Goal: Information Seeking & Learning: Find specific fact

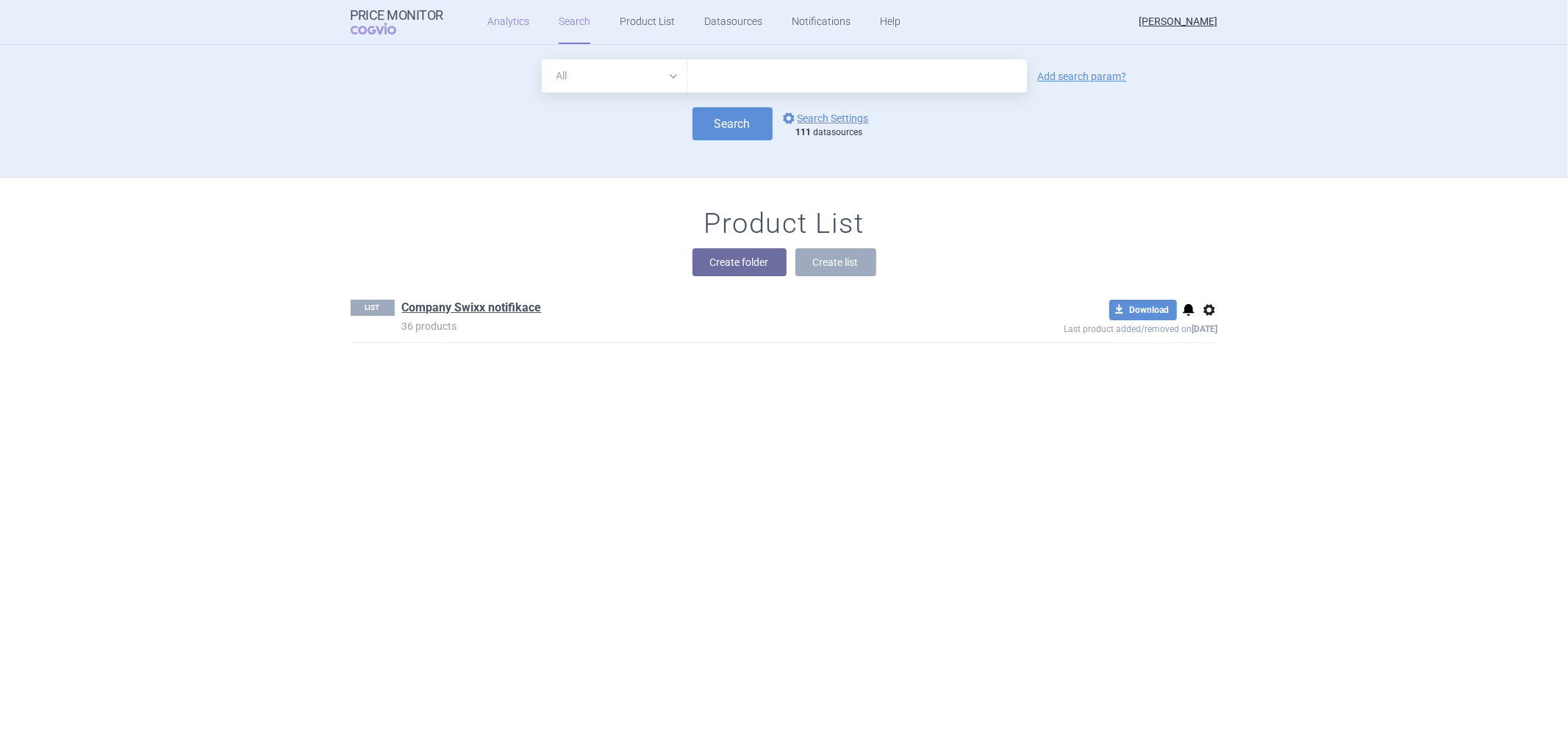
click at [509, 19] on link "Analytics" at bounding box center [508, 22] width 42 height 44
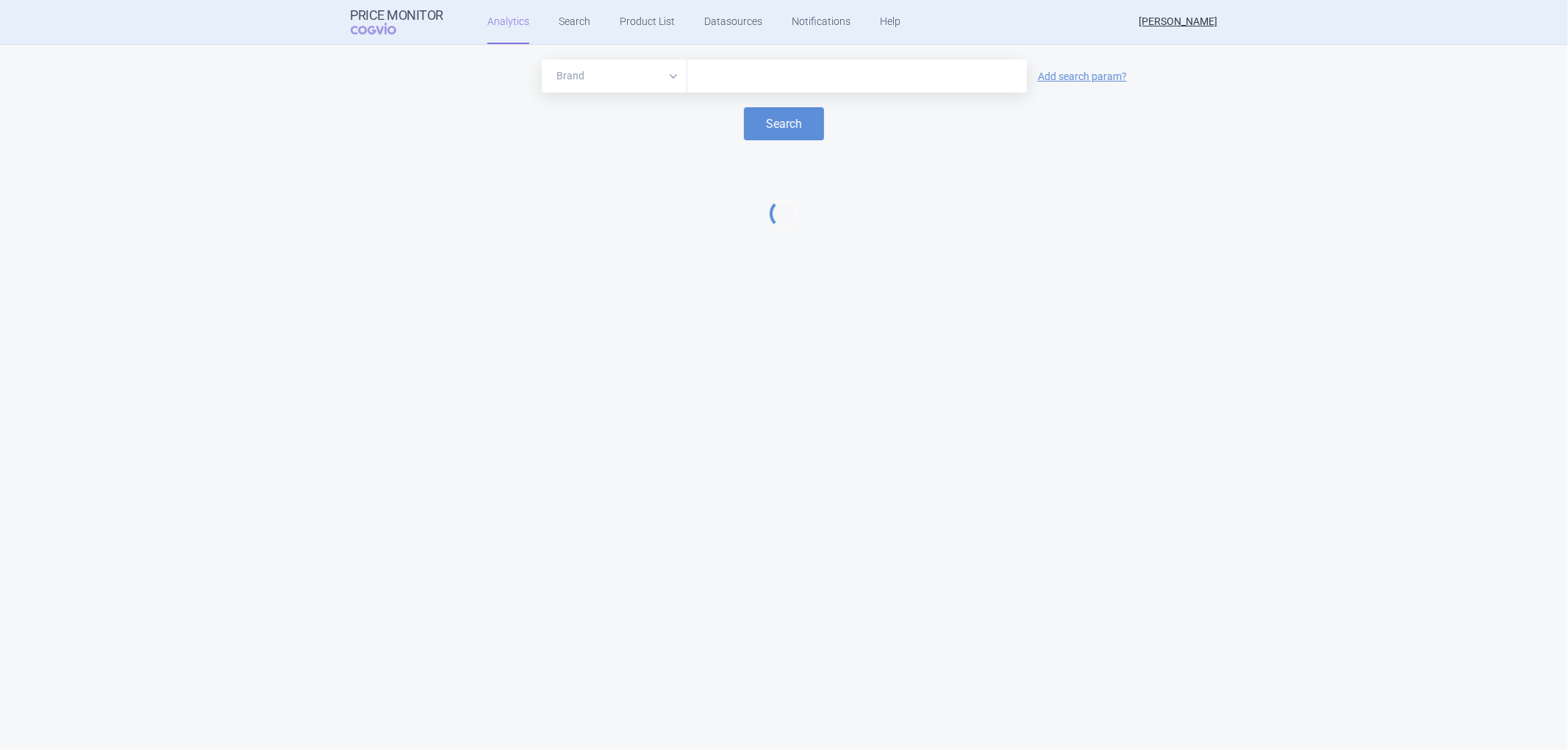
click at [753, 81] on input "text" at bounding box center [857, 76] width 325 height 19
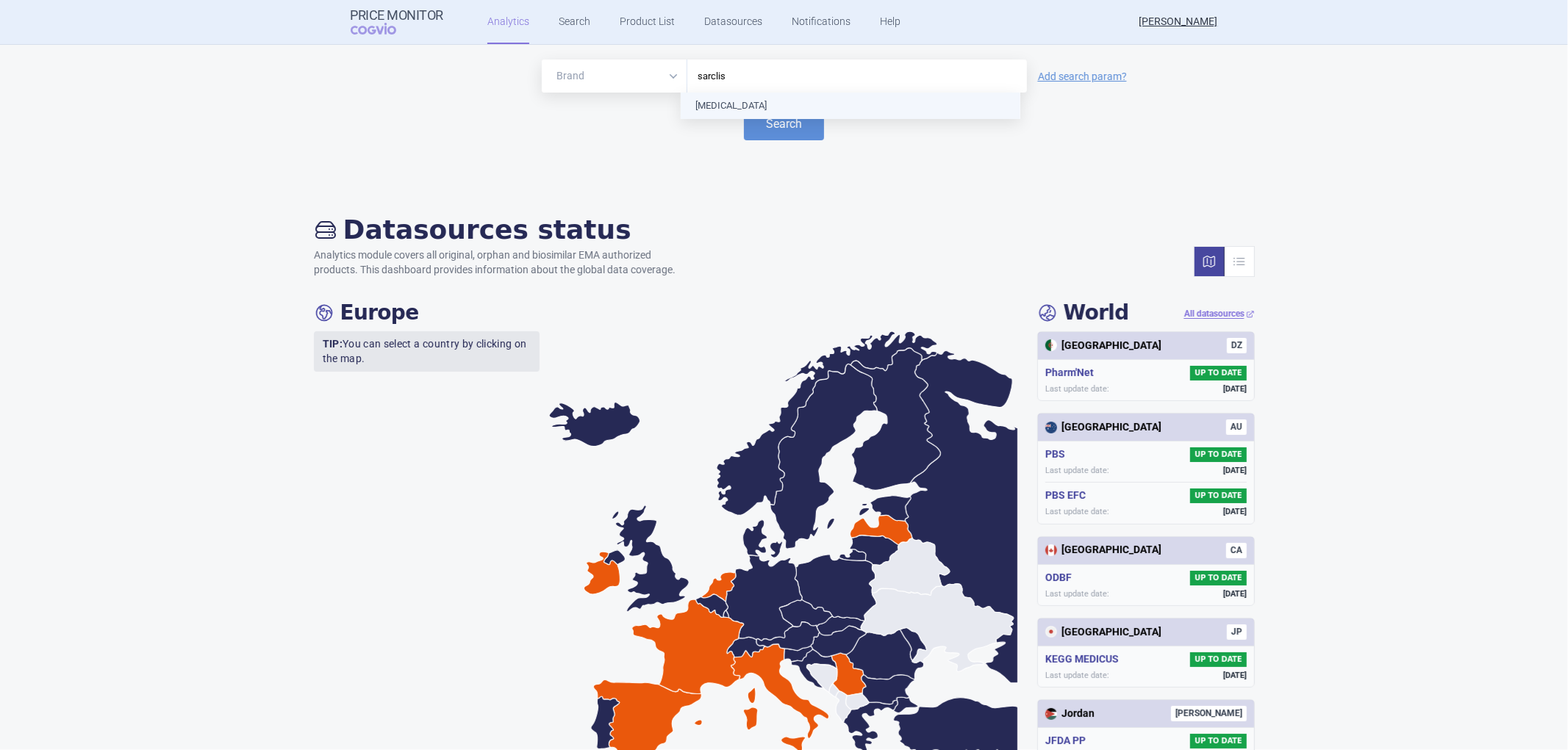
type input "[MEDICAL_DATA]"
click at [760, 126] on button "Search" at bounding box center [783, 123] width 80 height 33
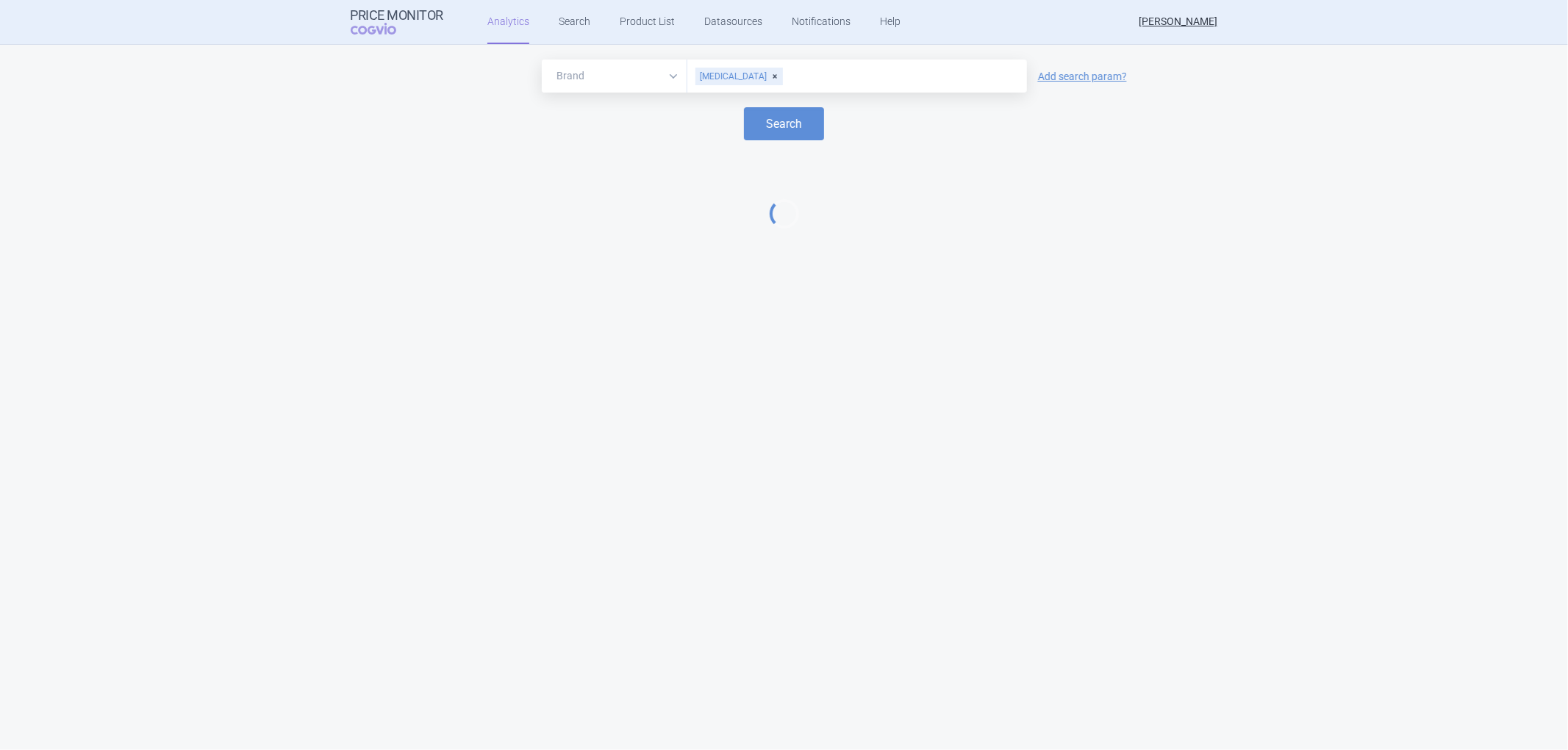
select select "EUR"
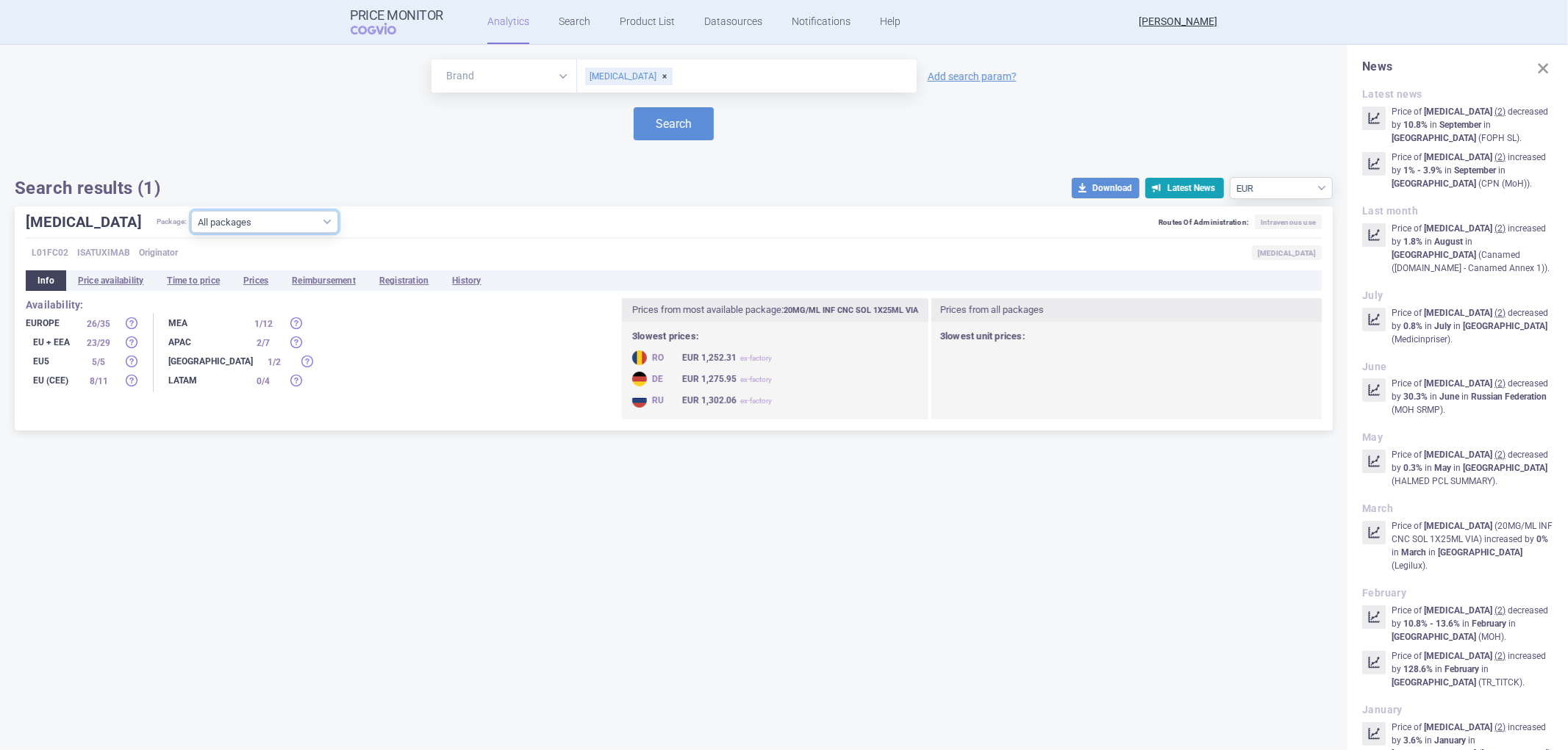
click at [284, 221] on select "All packages 20MG/ML INF CNC SOL 1X25ML VIA ( 36 ) 20MG/ML INF CNC SOL 1X5ML VI…" at bounding box center [264, 221] width 147 height 22
select select "6b860c3d-c530-4c8d-84c9-b6fc3950f1e5"
click at [191, 233] on select "All packages 20MG/ML INF CNC SOL 1X25ML VIA ( 36 ) 20MG/ML INF CNC SOL 1X5ML VI…" at bounding box center [264, 221] width 147 height 22
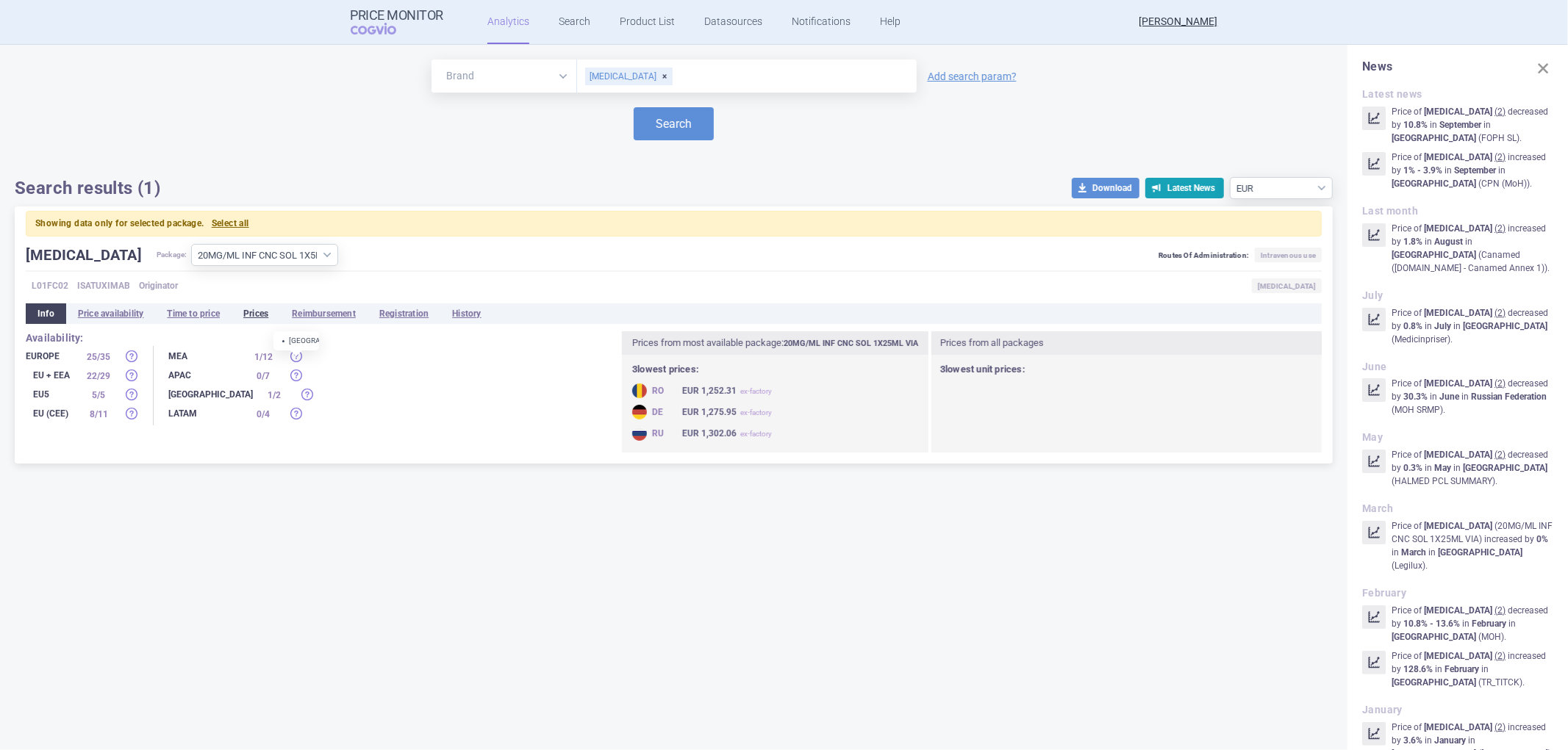
click at [256, 312] on li "Prices" at bounding box center [256, 314] width 49 height 21
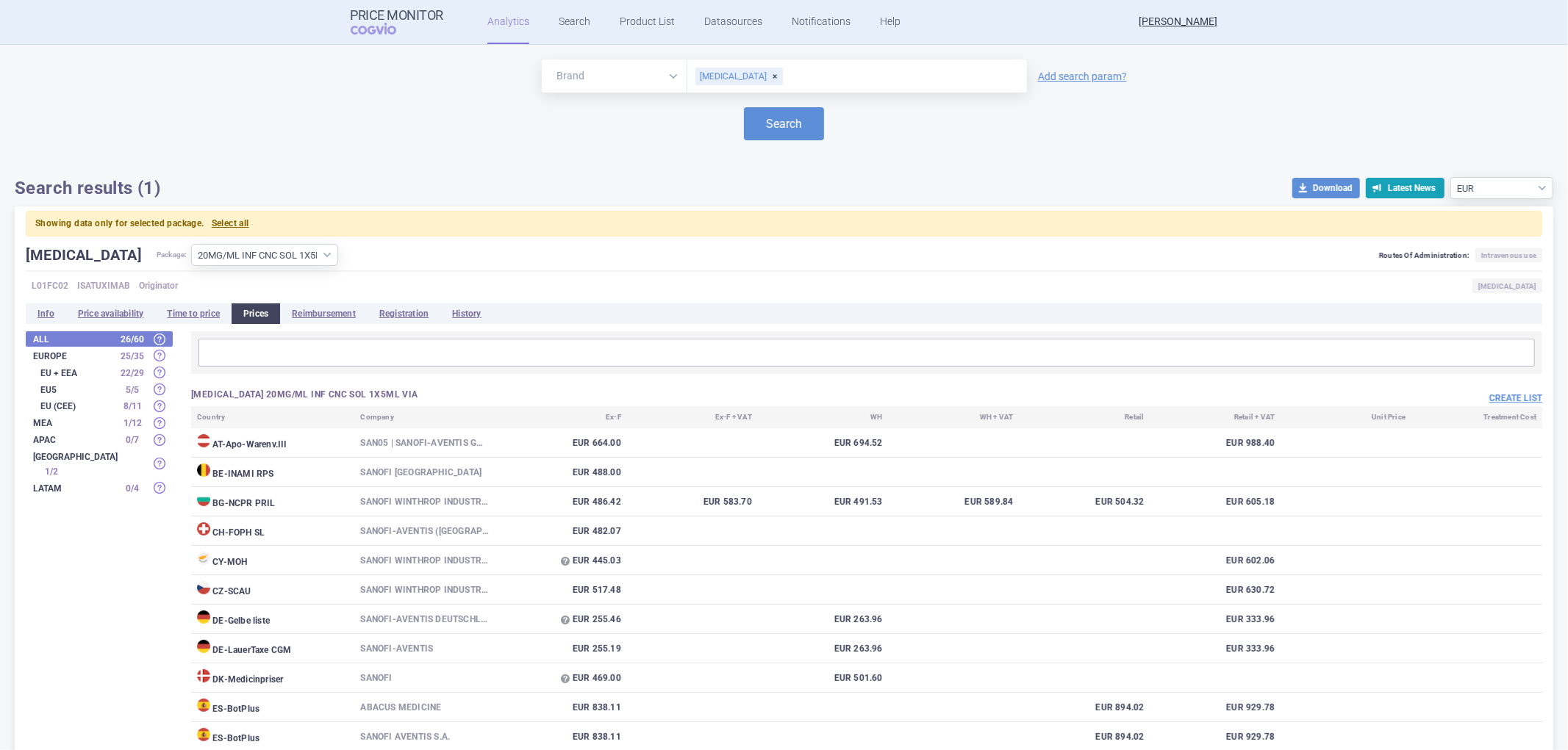
click at [64, 369] on strong "EU + EEA" at bounding box center [77, 373] width 73 height 9
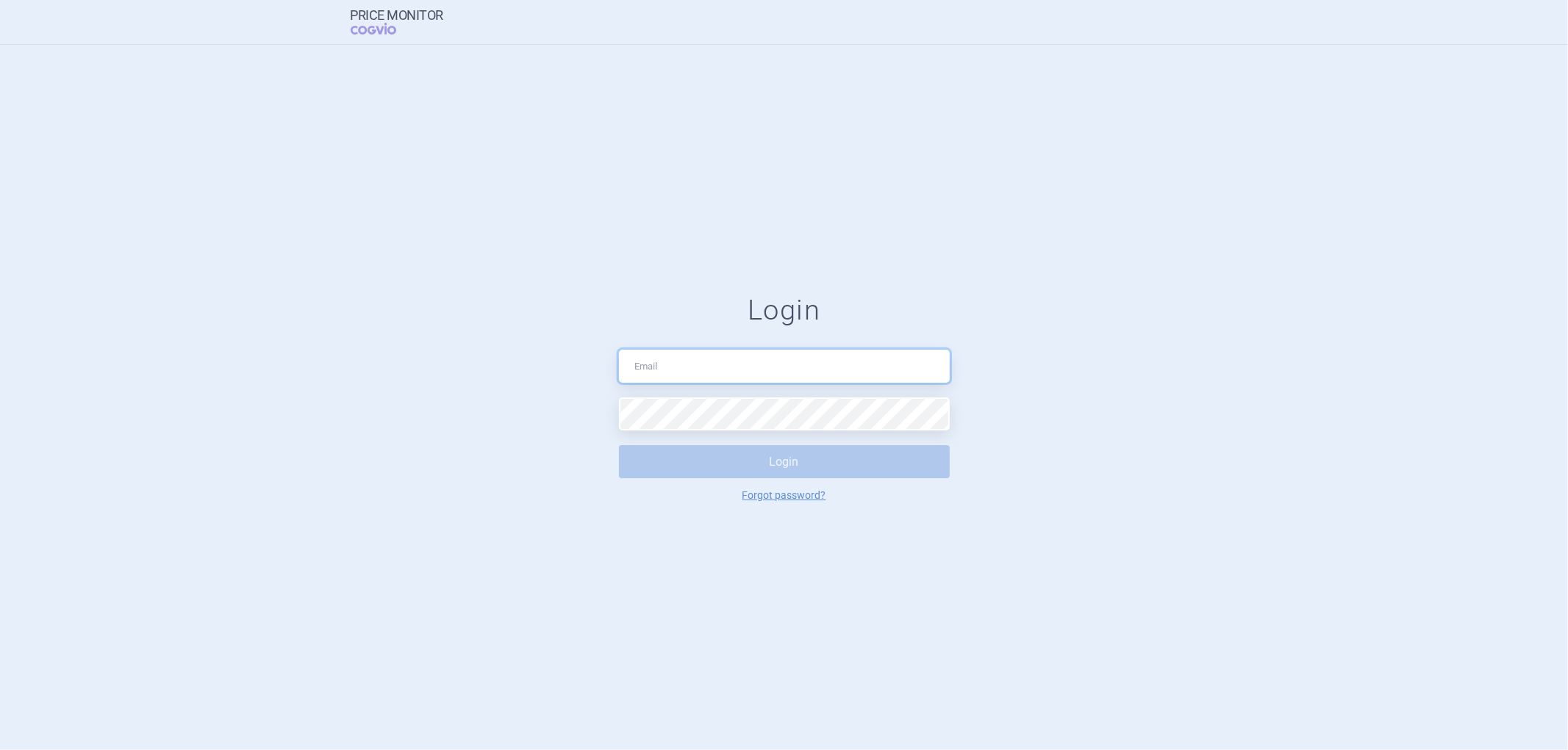
type input "[PERSON_NAME][EMAIL_ADDRESS][PERSON_NAME][DOMAIN_NAME]"
